Goal: Check status: Check status

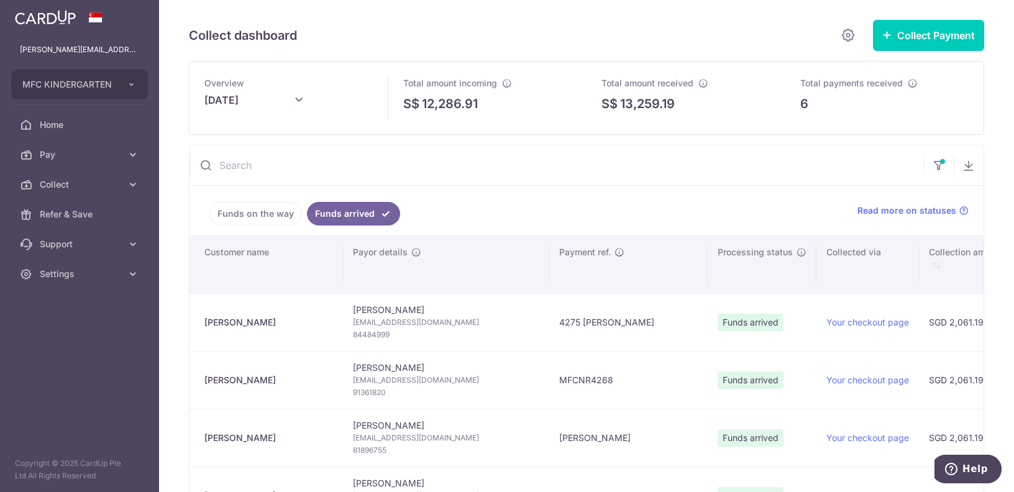
click at [259, 212] on link "Funds on the way" at bounding box center [255, 214] width 93 height 24
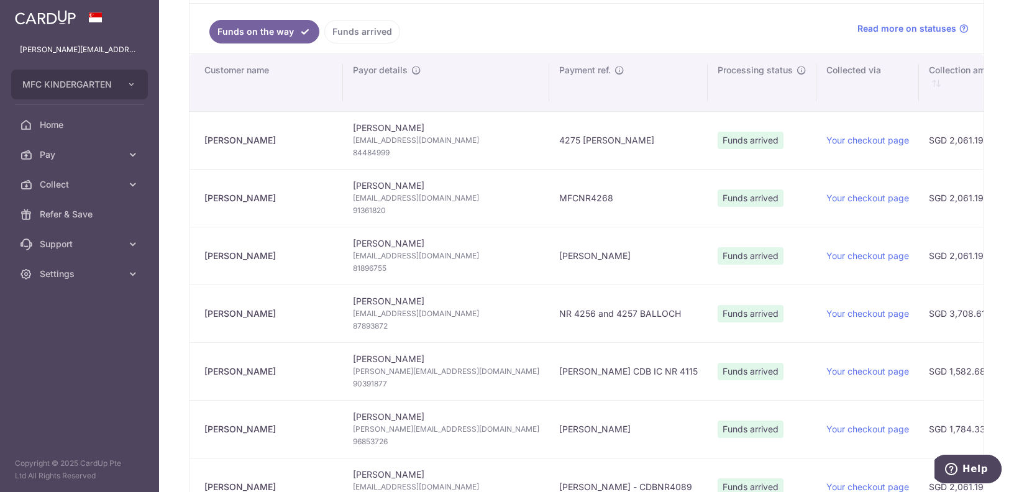
scroll to position [119, 0]
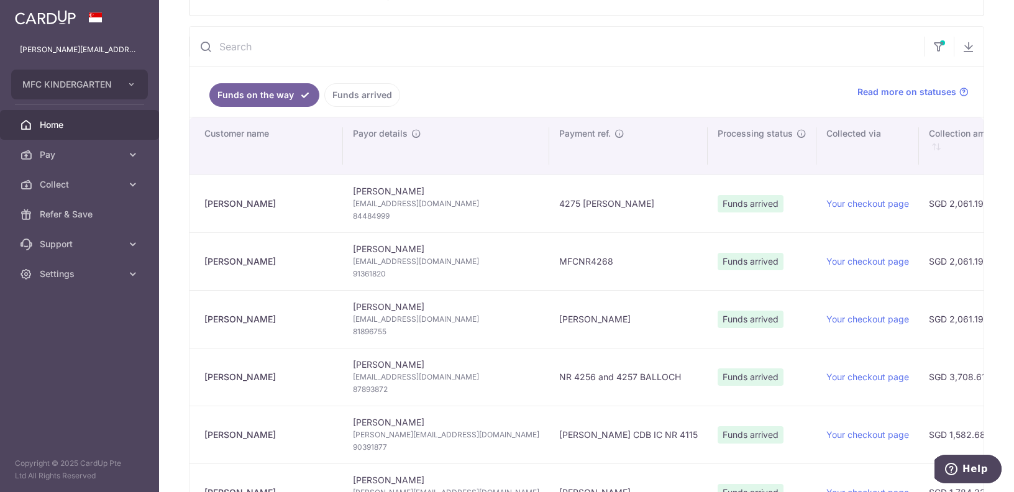
click at [78, 122] on span "Home" at bounding box center [81, 125] width 82 height 12
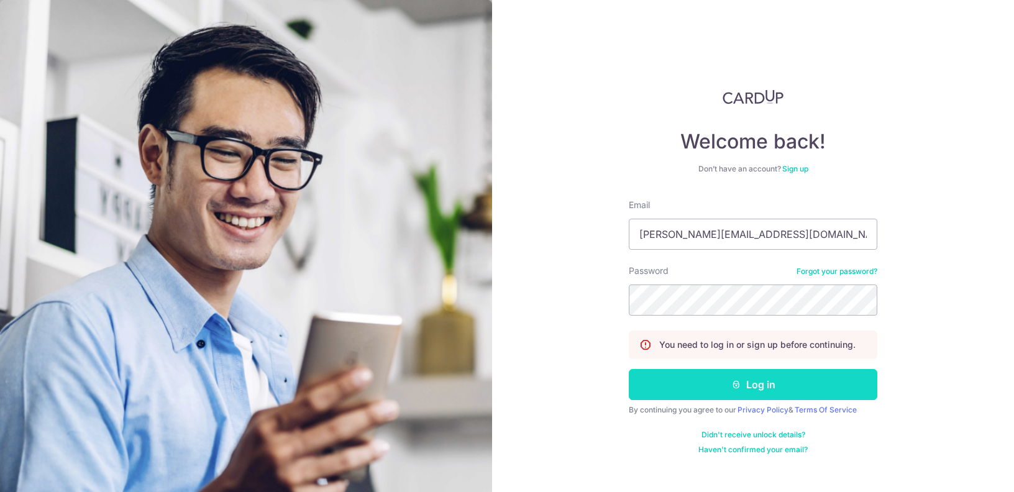
click at [790, 391] on button "Log in" at bounding box center [753, 384] width 248 height 31
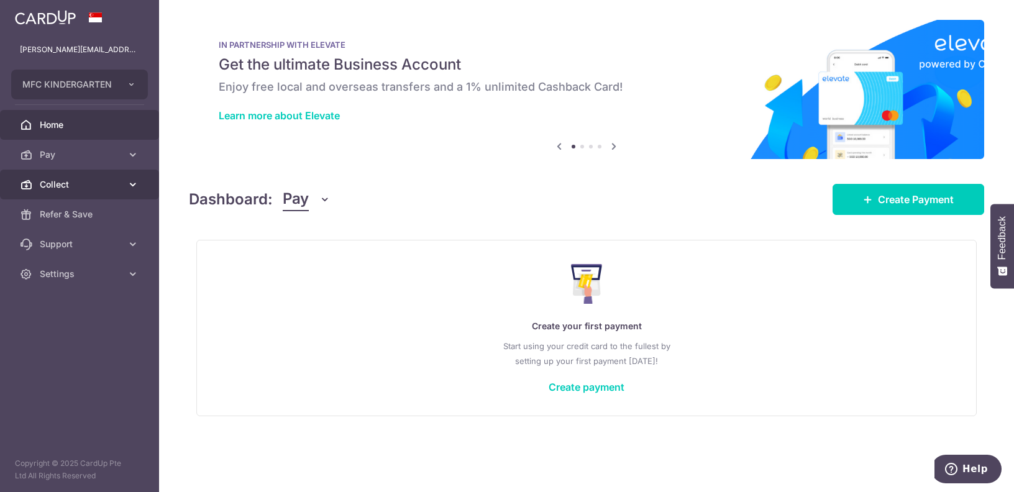
click at [97, 185] on span "Collect" at bounding box center [81, 184] width 82 height 12
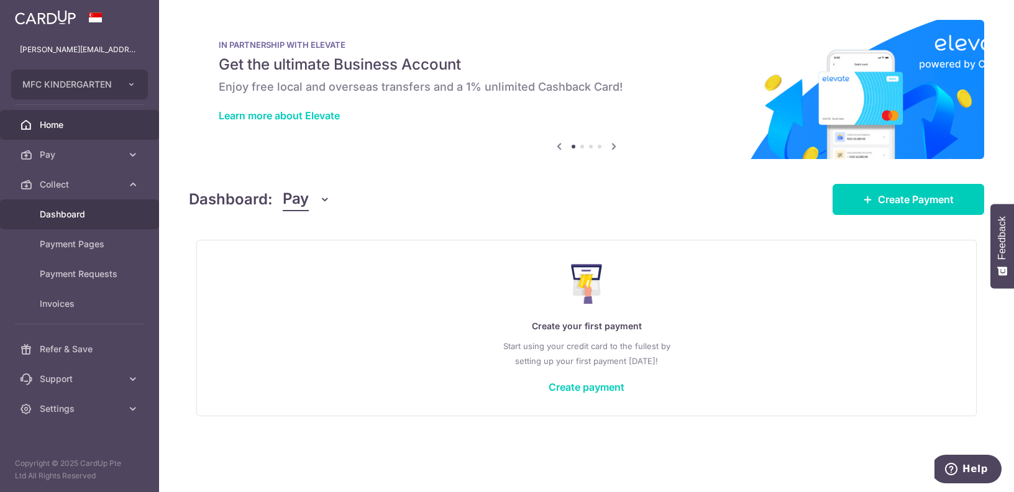
click at [86, 217] on span "Dashboard" at bounding box center [81, 214] width 82 height 12
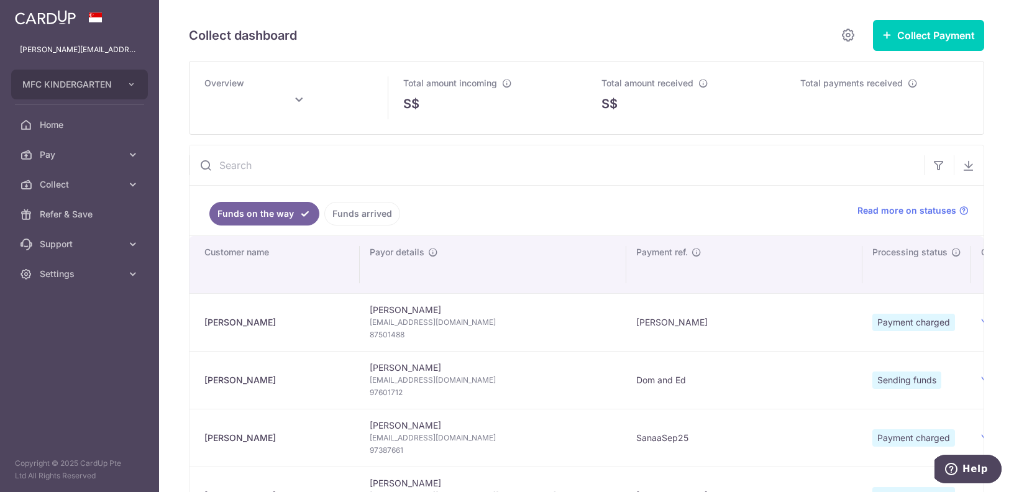
click at [393, 171] on input "text" at bounding box center [556, 165] width 734 height 40
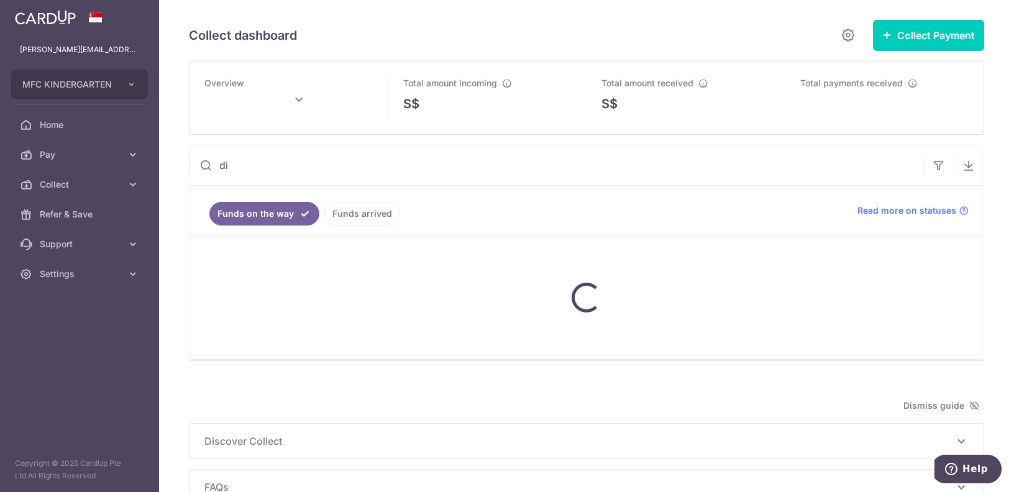
type input "dia"
type input "September 2025"
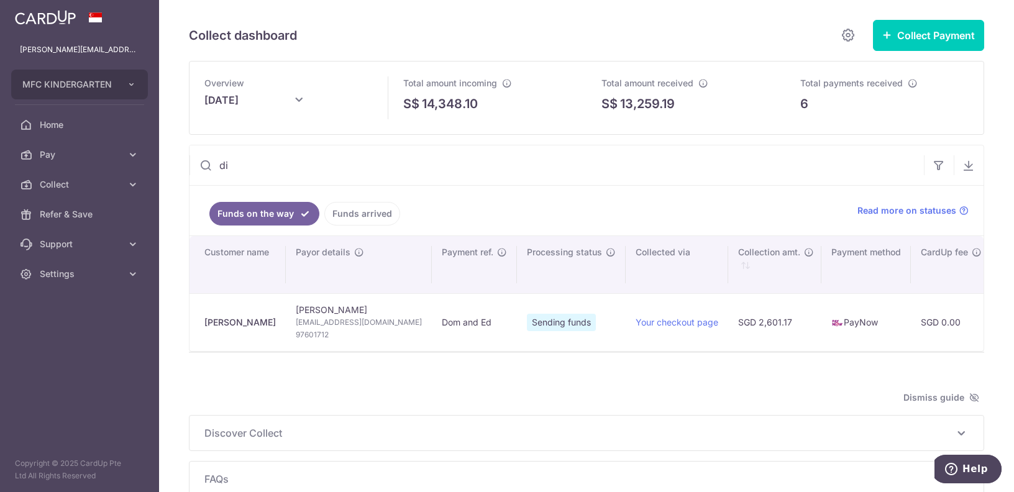
type input "d"
